Goal: Task Accomplishment & Management: Manage account settings

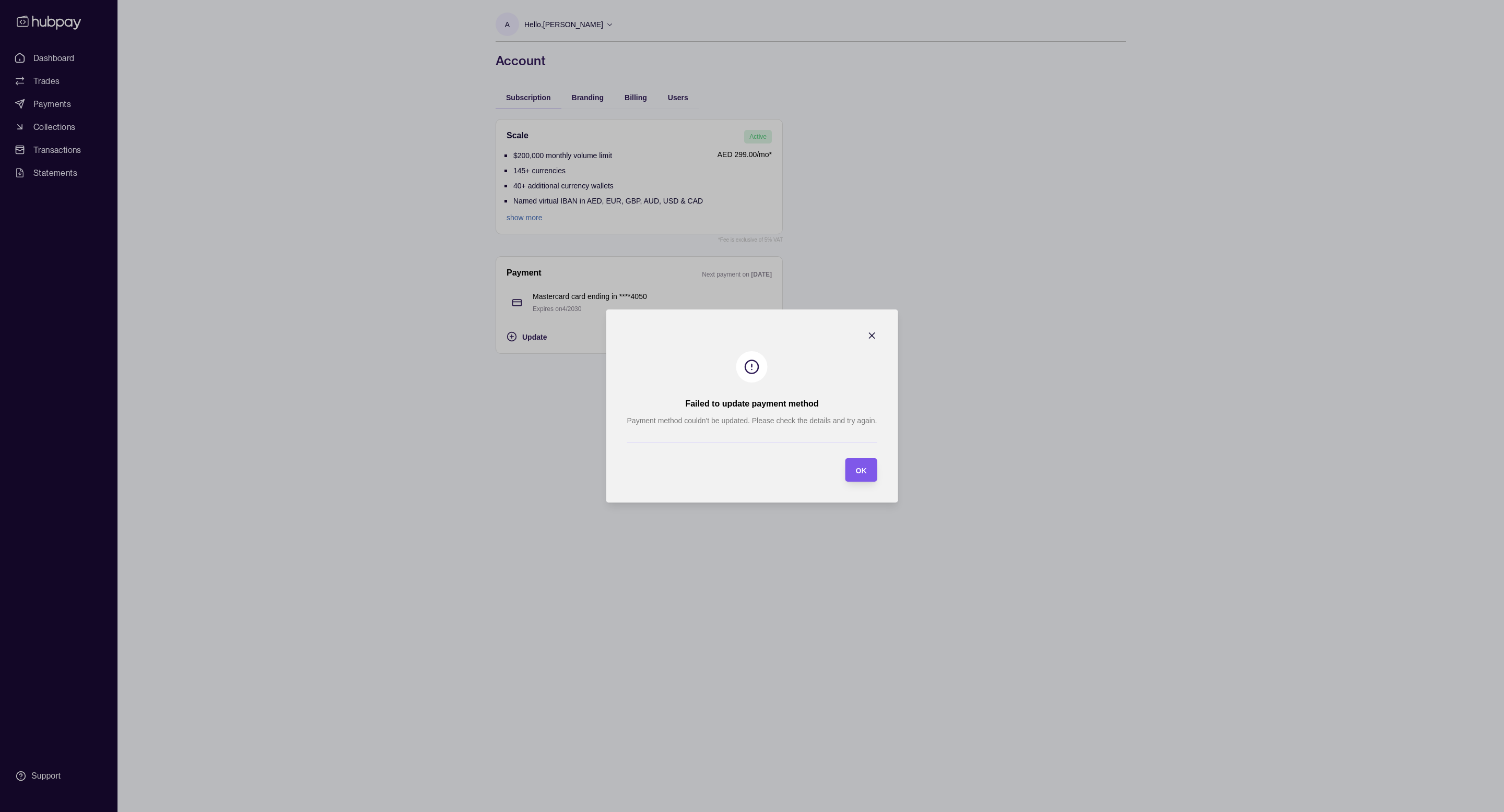
click at [858, 470] on span "OK" at bounding box center [861, 470] width 11 height 9
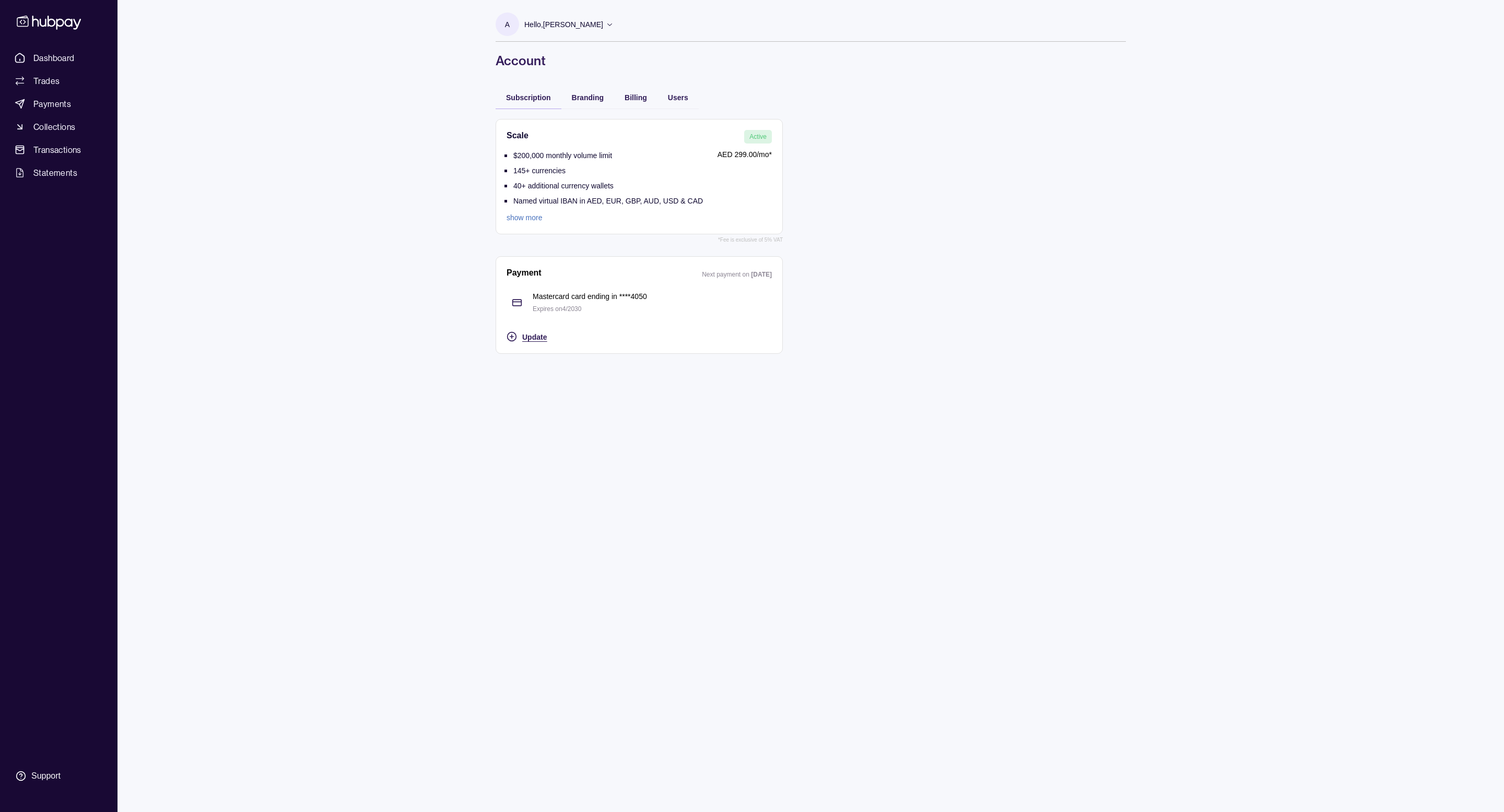
click at [537, 334] on span "Update" at bounding box center [534, 337] width 25 height 9
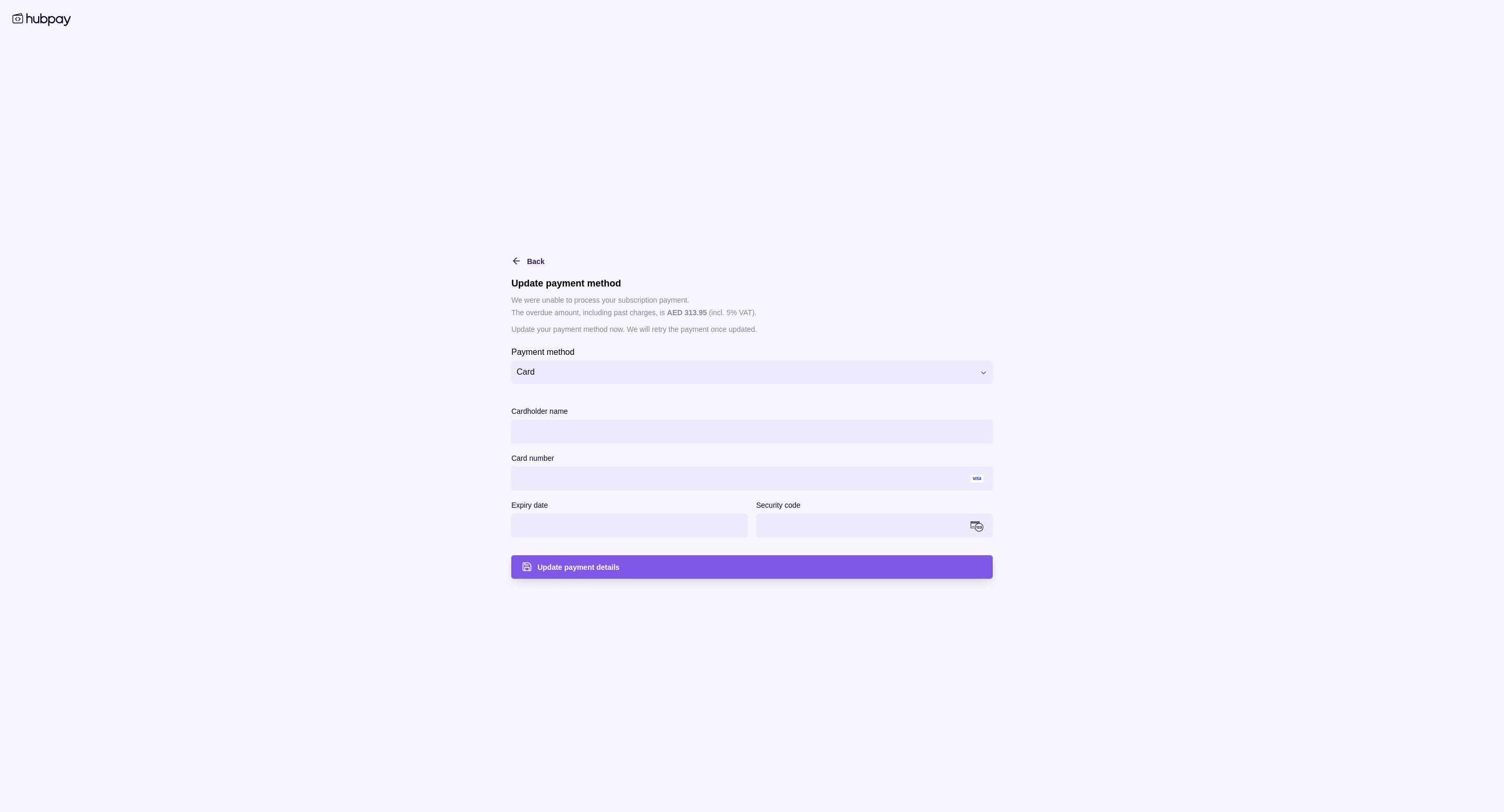
click at [654, 562] on div "Update payment details" at bounding box center [759, 567] width 445 height 13
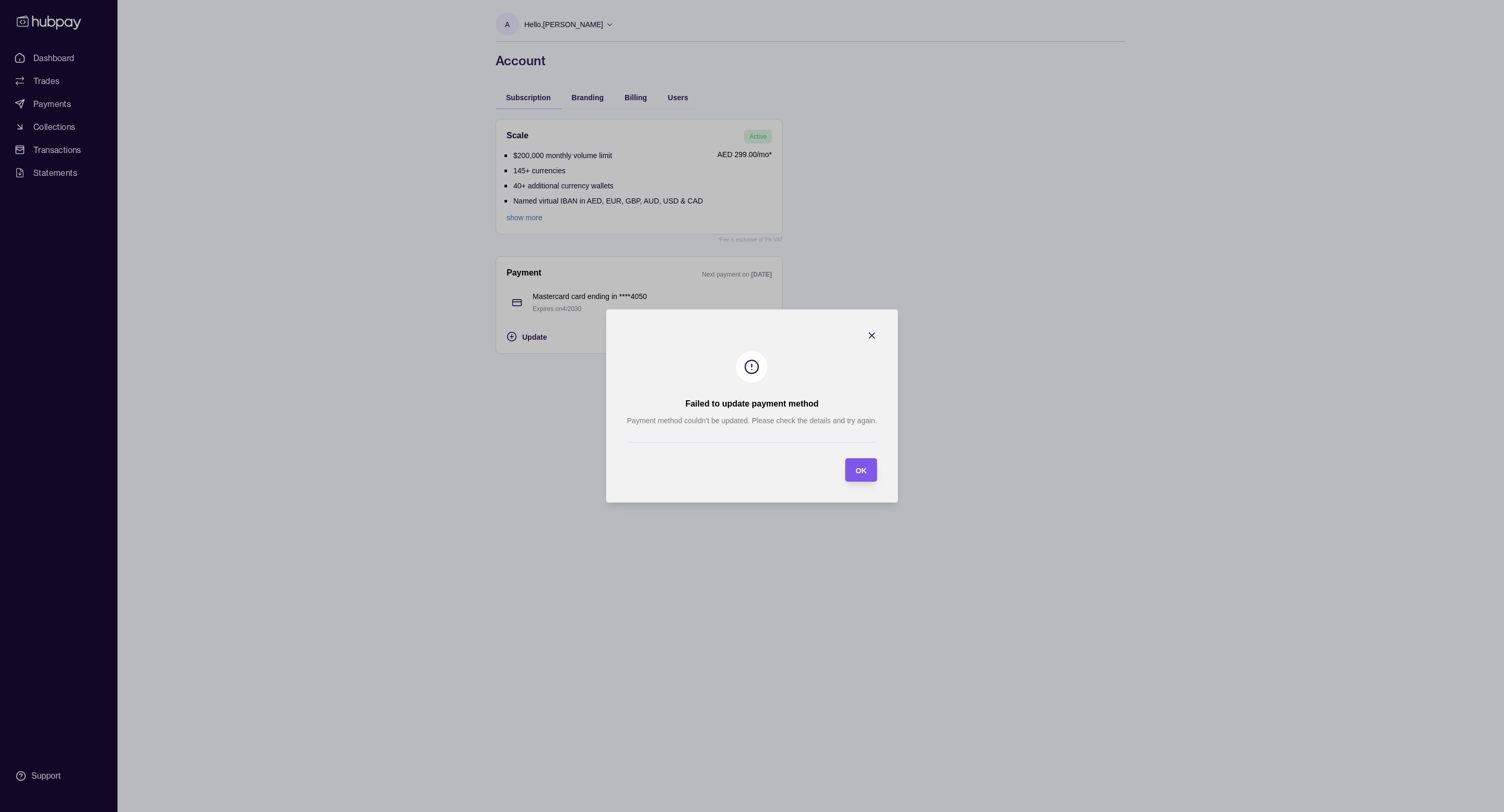
click at [862, 470] on span "OK" at bounding box center [861, 470] width 11 height 9
